Goal: Task Accomplishment & Management: Manage account settings

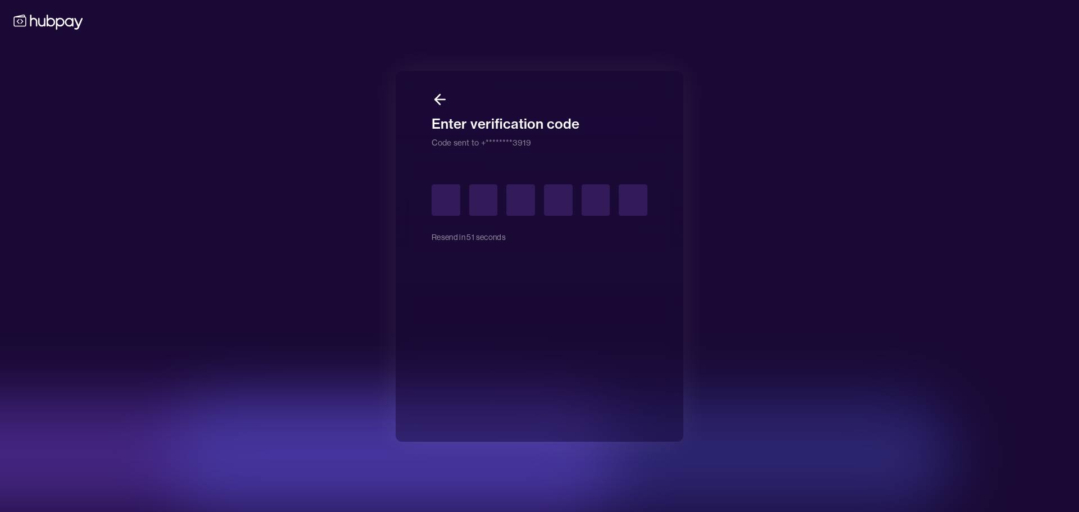
type input "*"
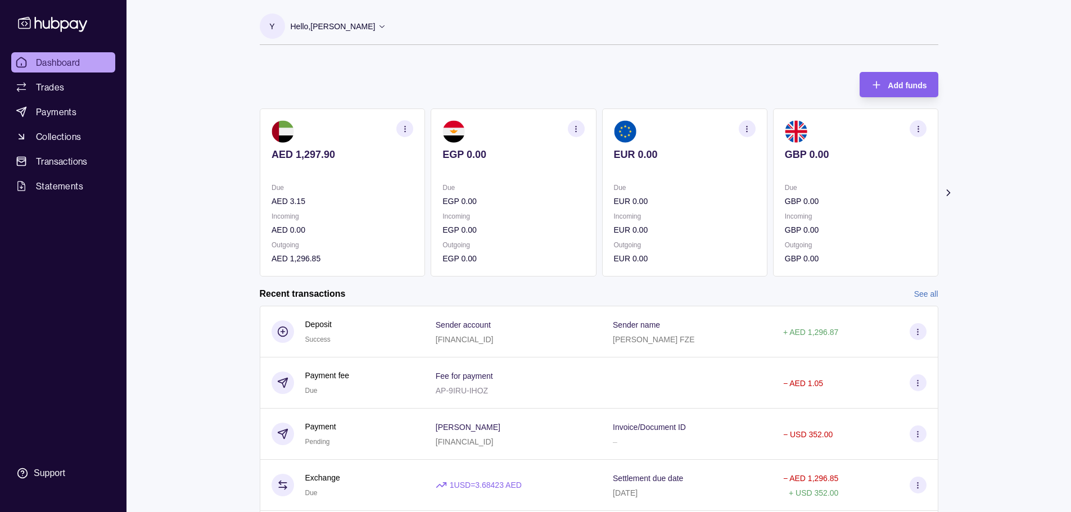
click at [945, 192] on icon at bounding box center [947, 192] width 11 height 11
click at [944, 193] on icon at bounding box center [947, 192] width 11 height 11
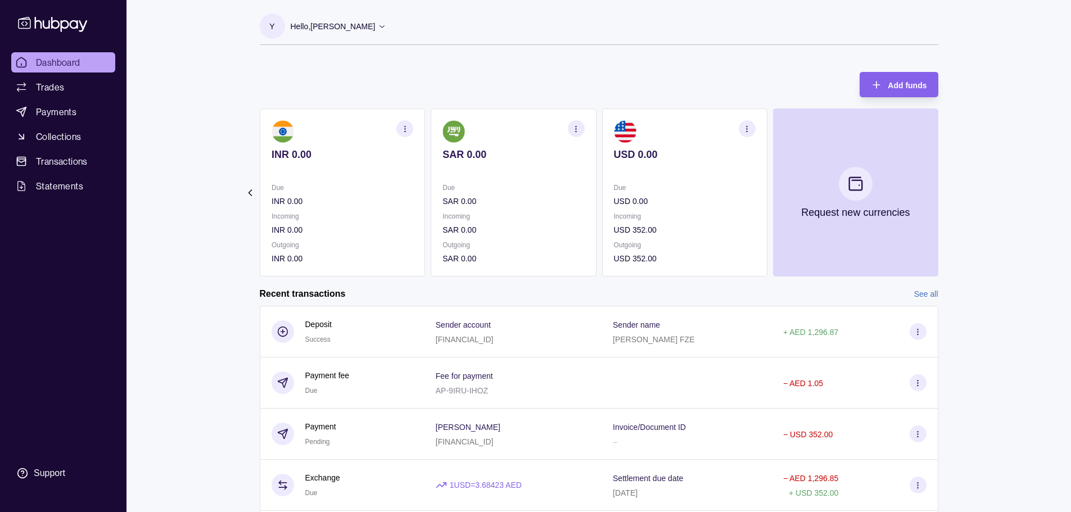
click at [944, 193] on section "Add funds AED 1,297.90 Due AED 3.15 Incoming AED 0.00 Outgoing AED 1,296.85 EGP…" at bounding box center [598, 369] width 723 height 616
click at [246, 192] on icon at bounding box center [249, 192] width 11 height 11
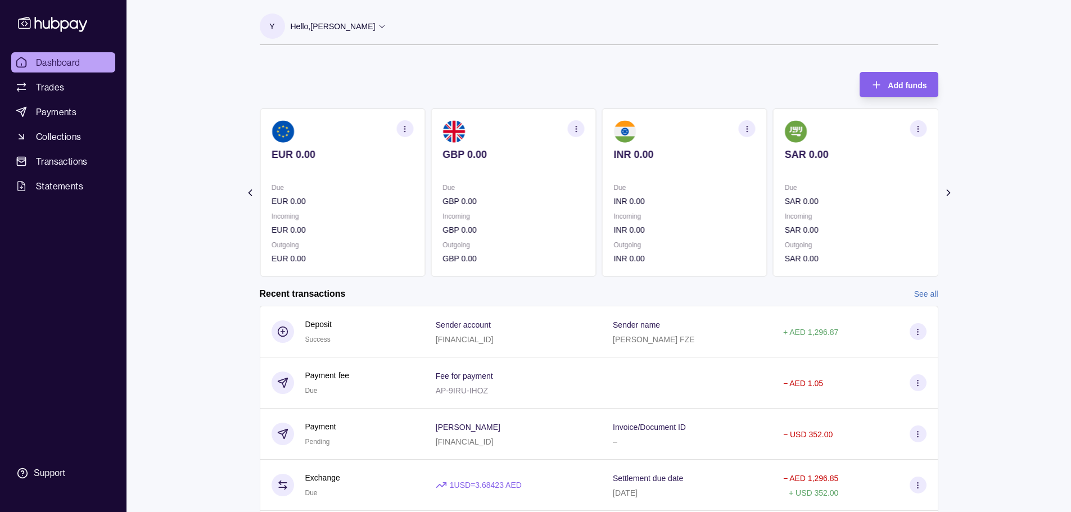
click at [245, 193] on icon at bounding box center [249, 192] width 11 height 11
click at [245, 193] on section "Add funds AED 1,297.90 Due AED 3.15 Incoming AED 0.00 Outgoing AED 1,296.85 EGP…" at bounding box center [598, 369] width 723 height 616
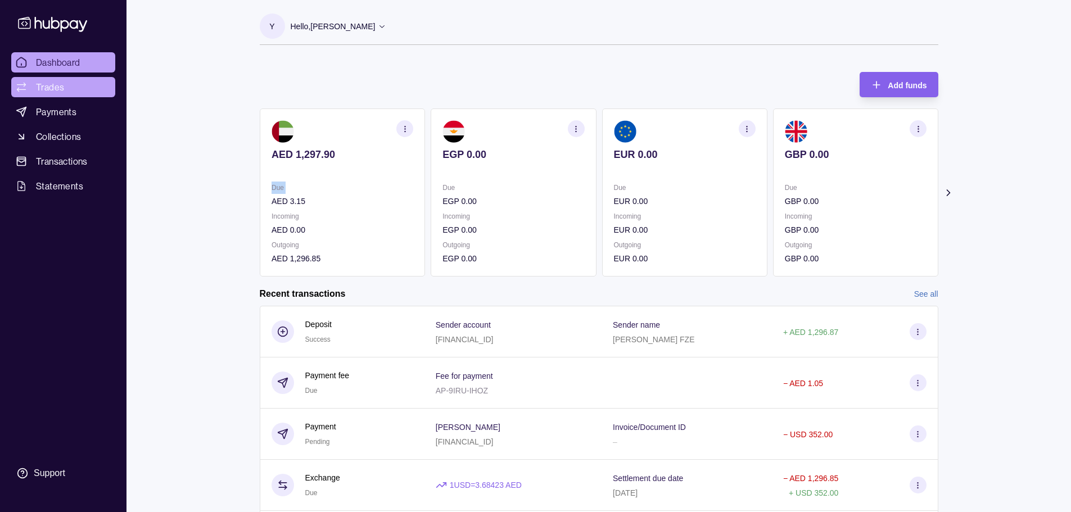
click at [67, 89] on link "Trades" at bounding box center [63, 87] width 104 height 20
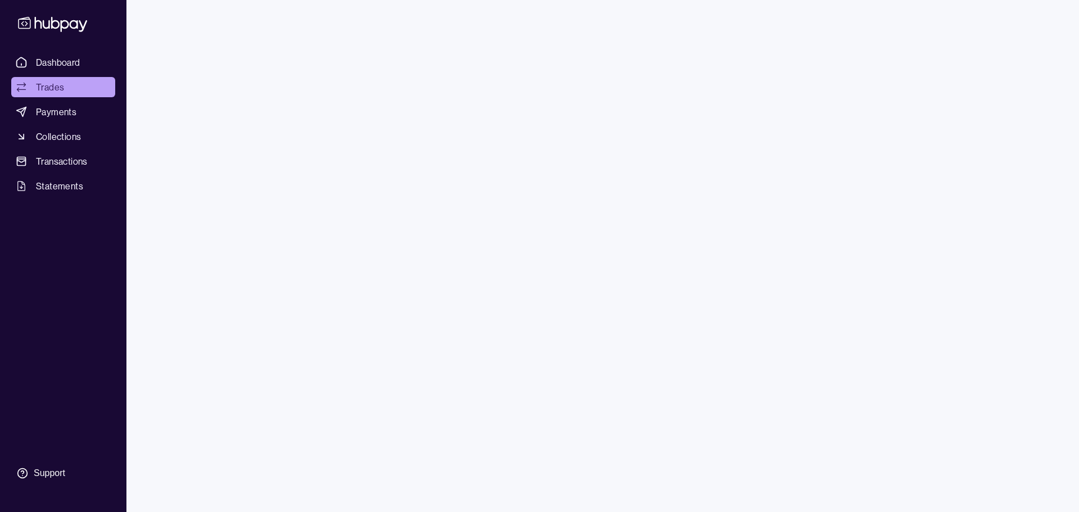
click at [70, 63] on span "Dashboard" at bounding box center [58, 62] width 44 height 13
